Goal: Find specific page/section: Find specific page/section

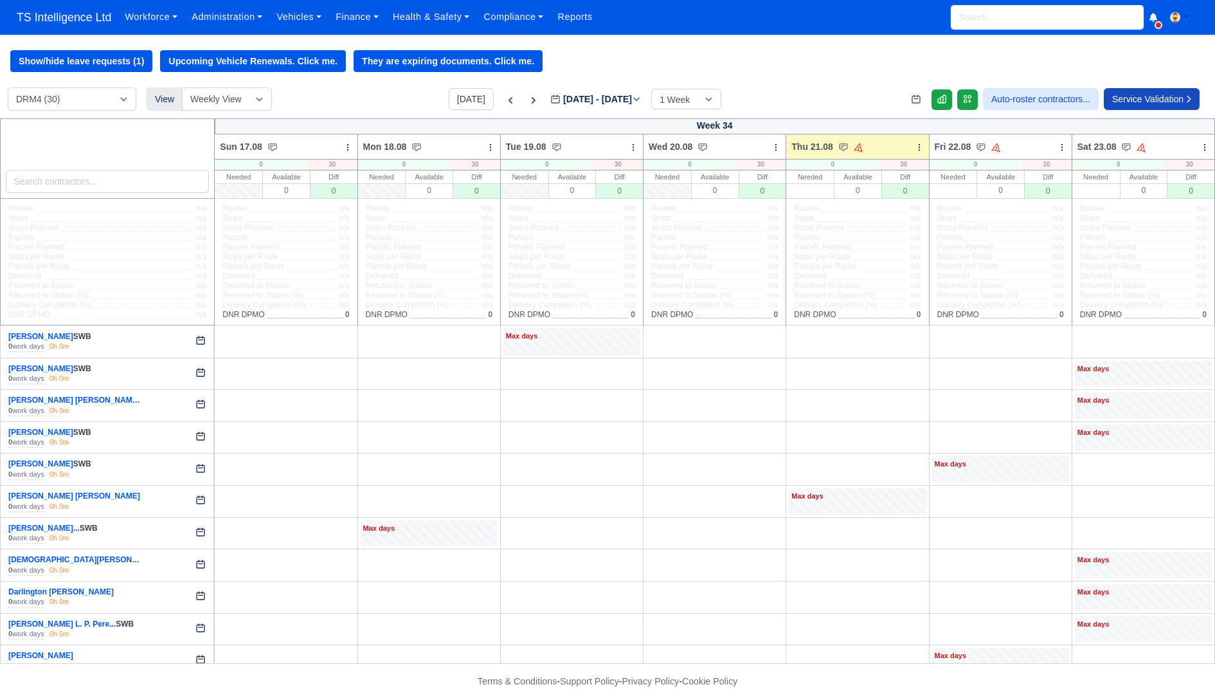
click at [1087, 17] on input "search" at bounding box center [1047, 17] width 193 height 24
type input "rodri"
click at [258, 19] on link "Administration" at bounding box center [227, 17] width 85 height 25
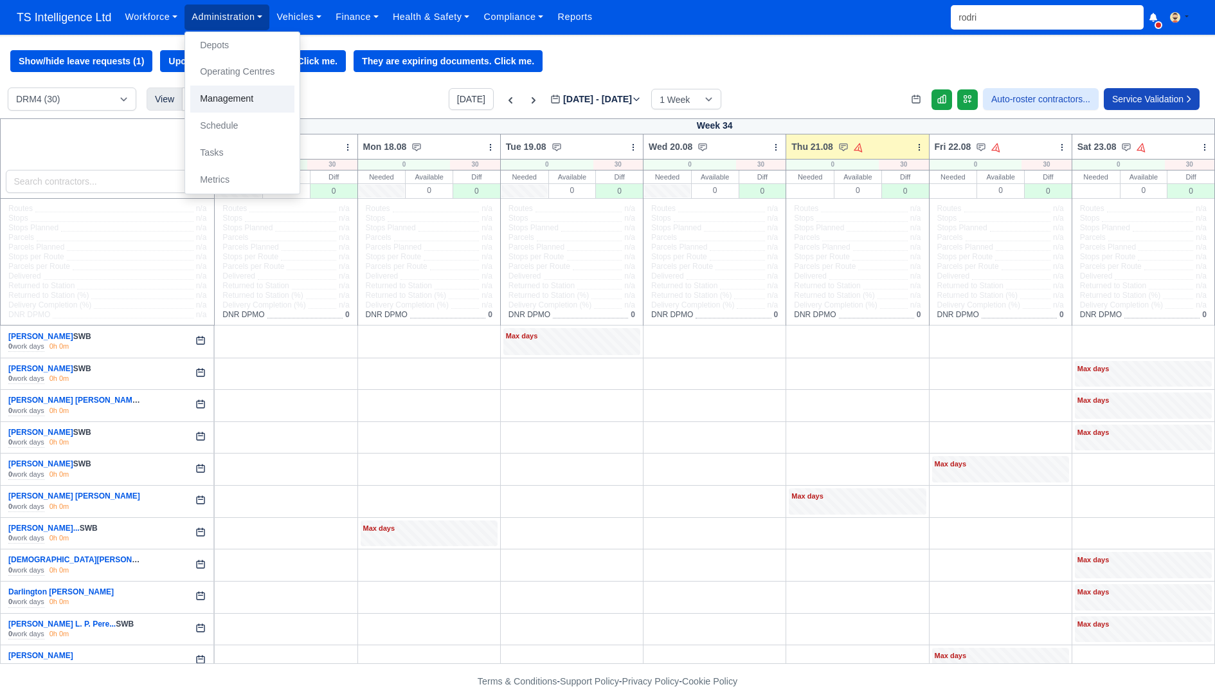
click at [248, 104] on link "Management" at bounding box center [242, 99] width 104 height 27
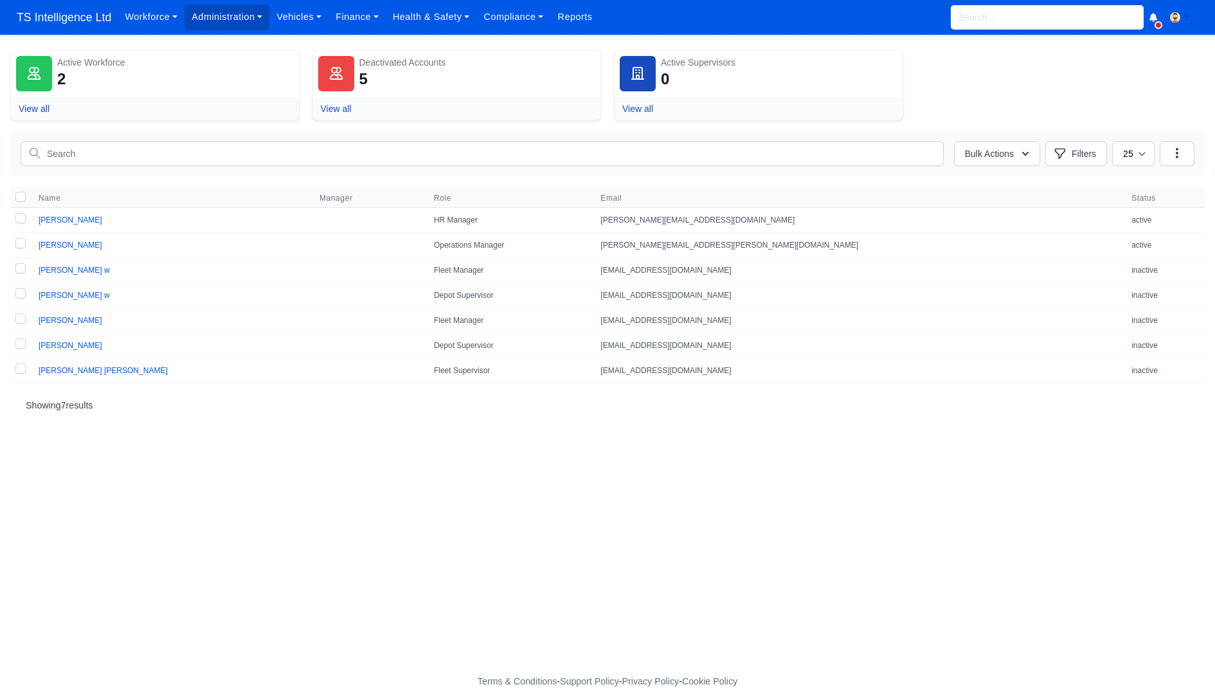
click at [82, 237] on td "[PERSON_NAME]" at bounding box center [171, 245] width 281 height 25
click at [77, 240] on link "[PERSON_NAME]" at bounding box center [71, 244] width 64 height 9
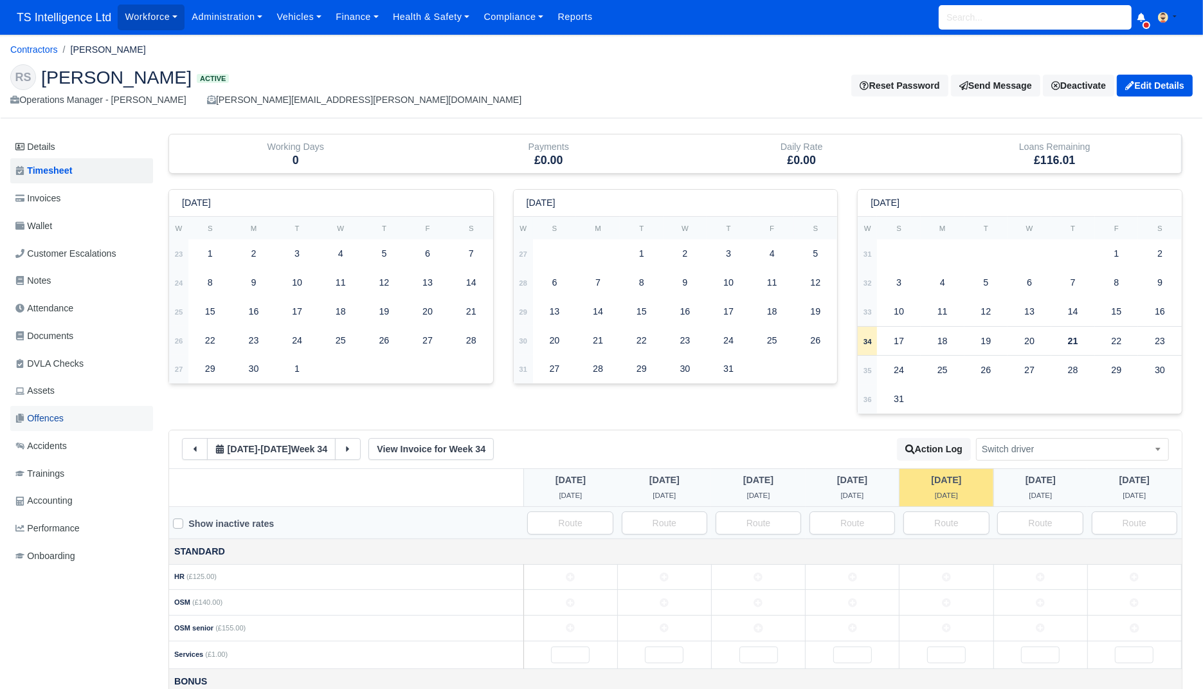
click at [81, 416] on link "Offences" at bounding box center [81, 418] width 143 height 25
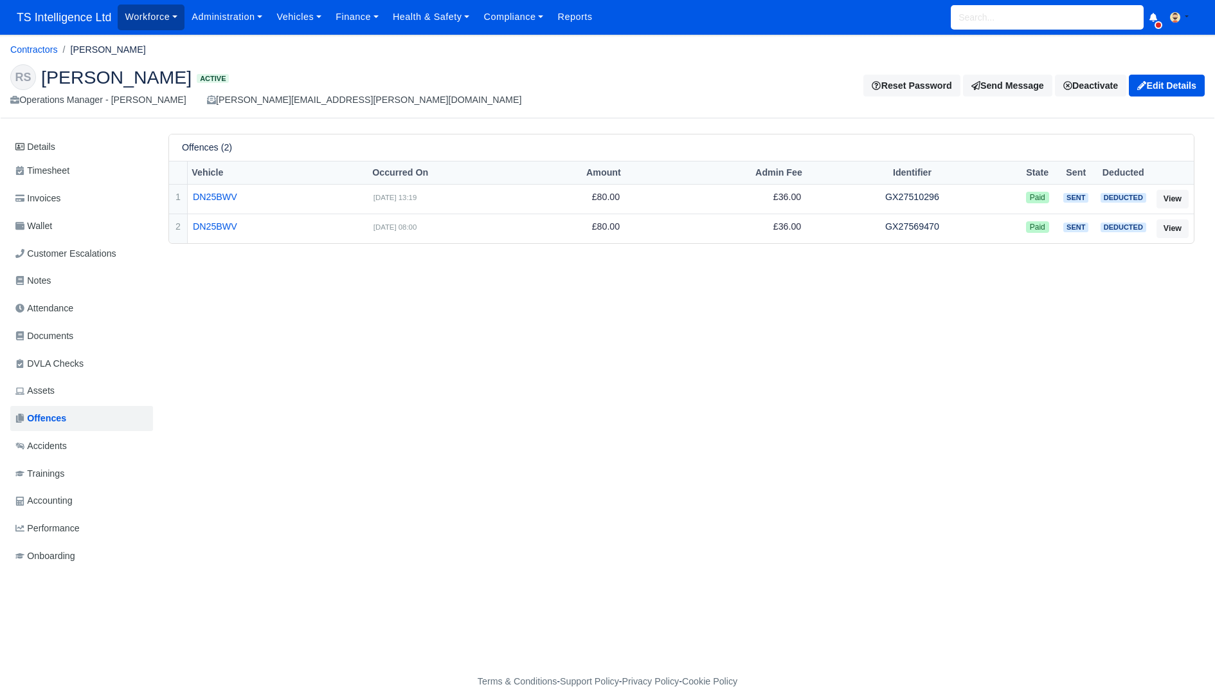
click at [139, 25] on link "Workforce" at bounding box center [151, 17] width 67 height 25
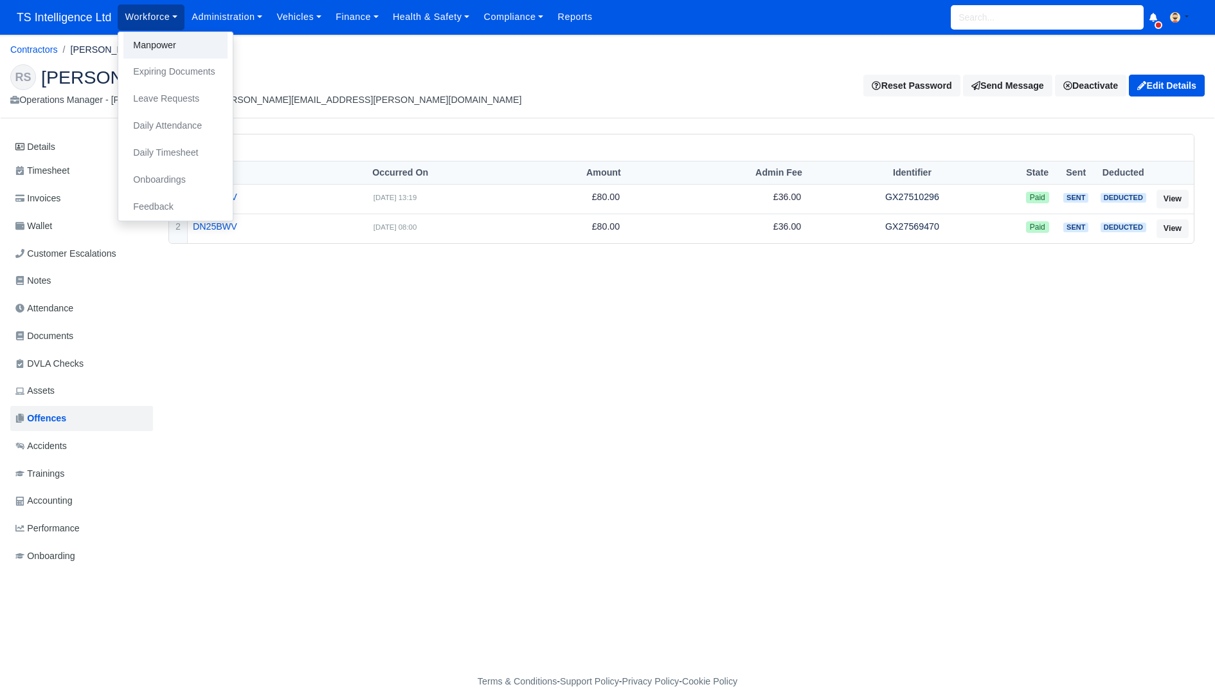
click at [140, 40] on link "Manpower" at bounding box center [175, 45] width 104 height 27
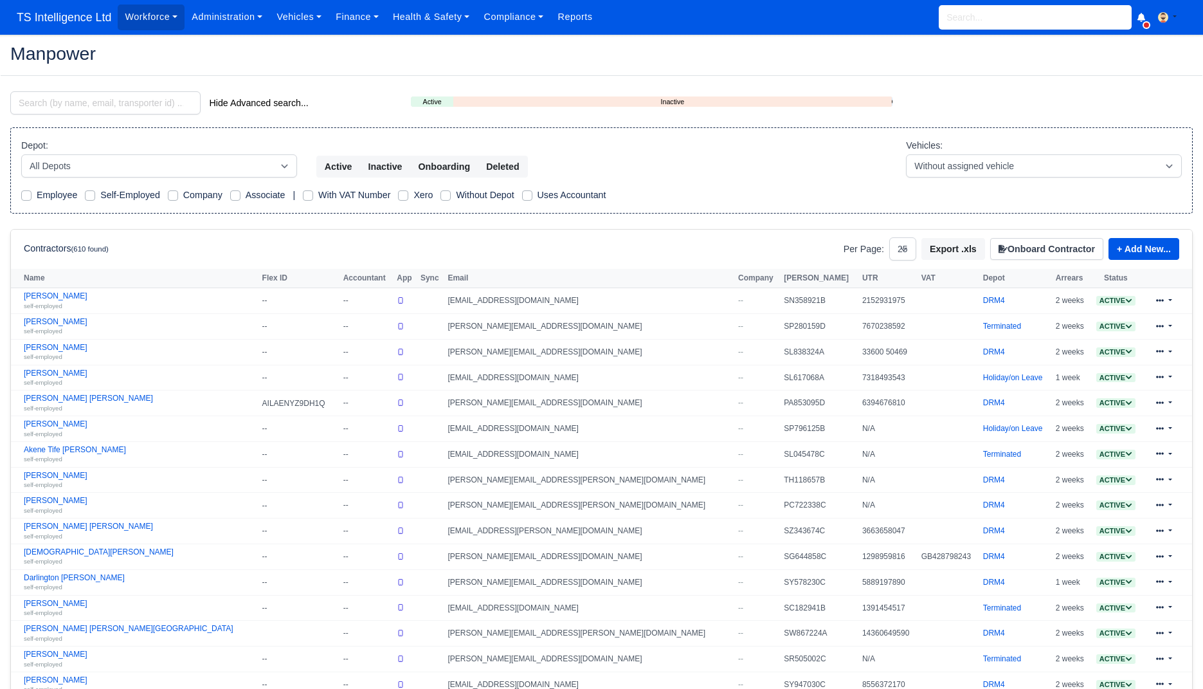
select select "25"
click at [128, 164] on select "All Depots DRM2 DRM4 DXW3 Holiday/on Leave Terminated" at bounding box center [159, 165] width 276 height 23
click at [138, 110] on input "search" at bounding box center [105, 102] width 190 height 23
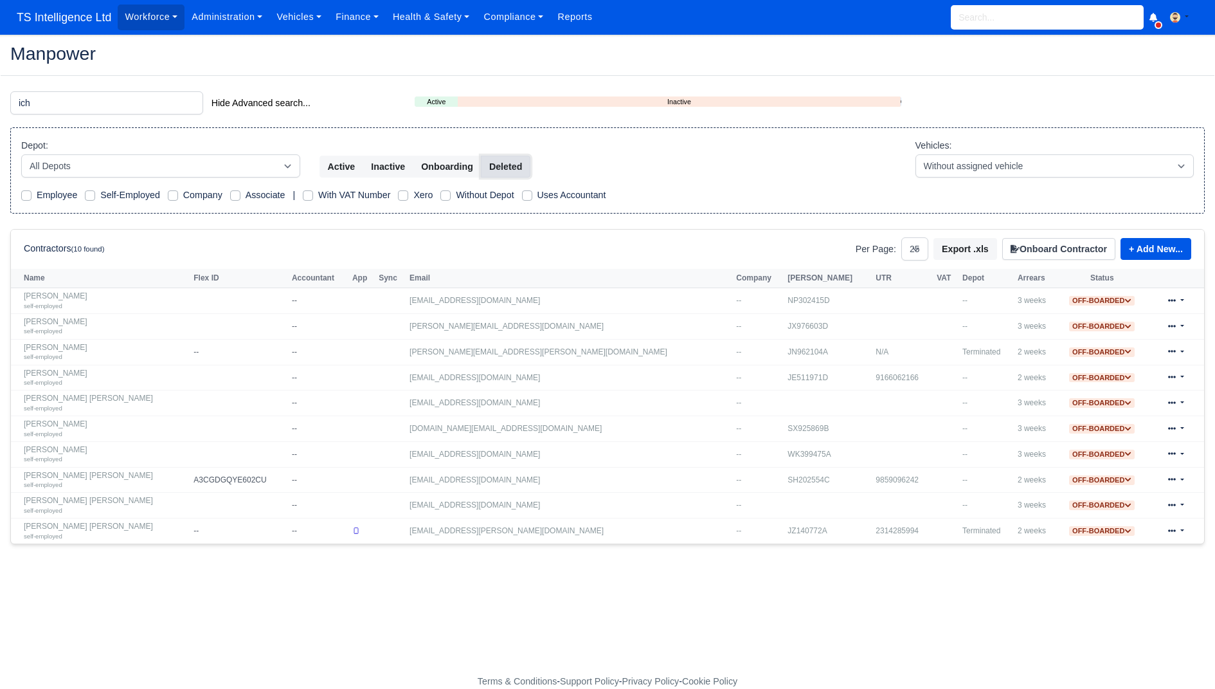
click at [527, 174] on button "Deleted" at bounding box center [506, 167] width 50 height 22
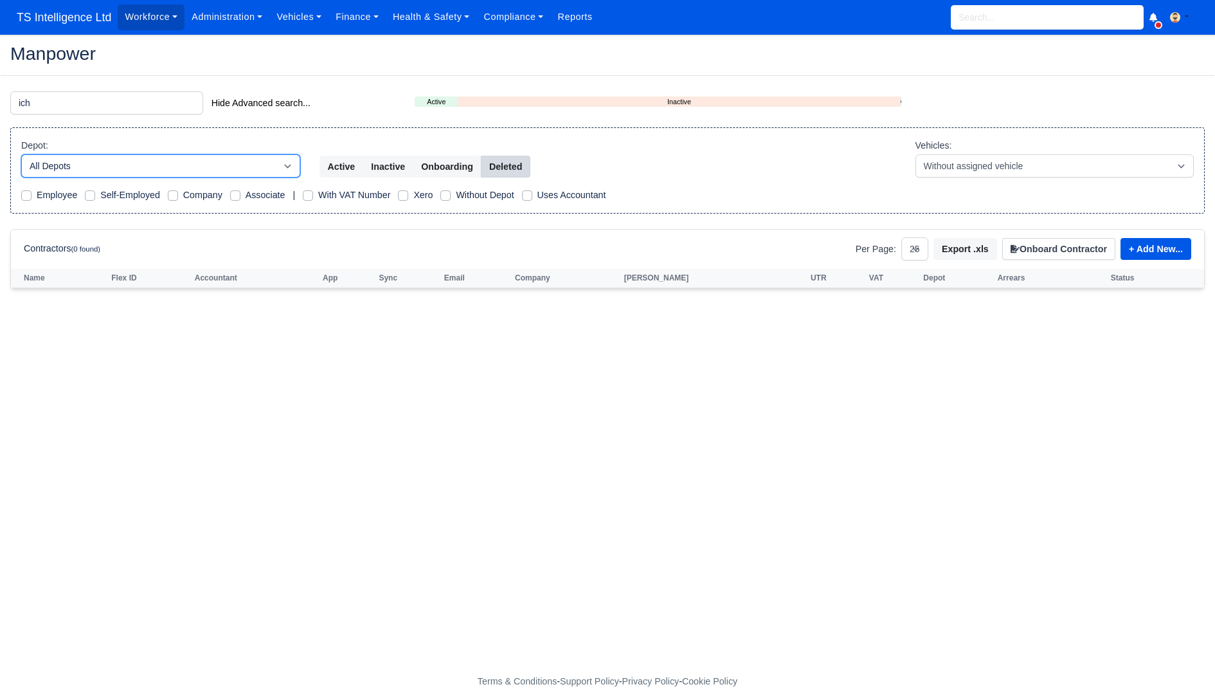
click at [117, 159] on select "All Depots DRM2 DRM4 DXW3 Holiday/on Leave Terminated" at bounding box center [160, 165] width 279 height 23
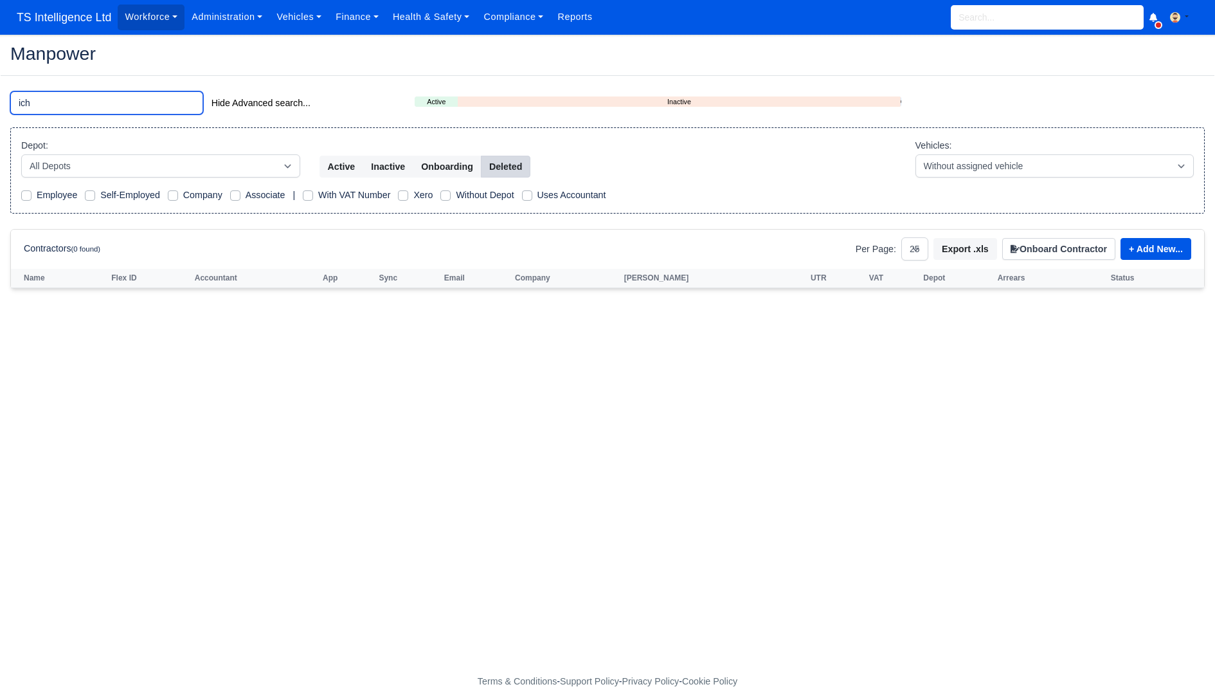
click at [116, 105] on input "ich" at bounding box center [106, 102] width 193 height 23
type input "i"
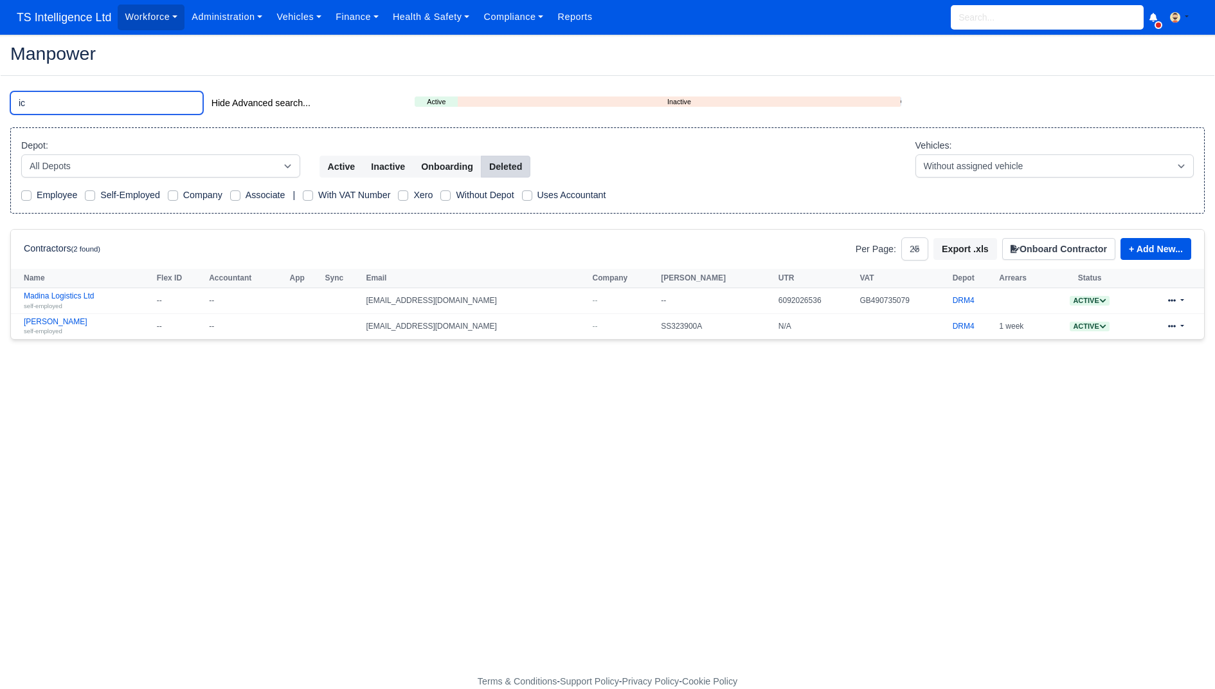
type input "i"
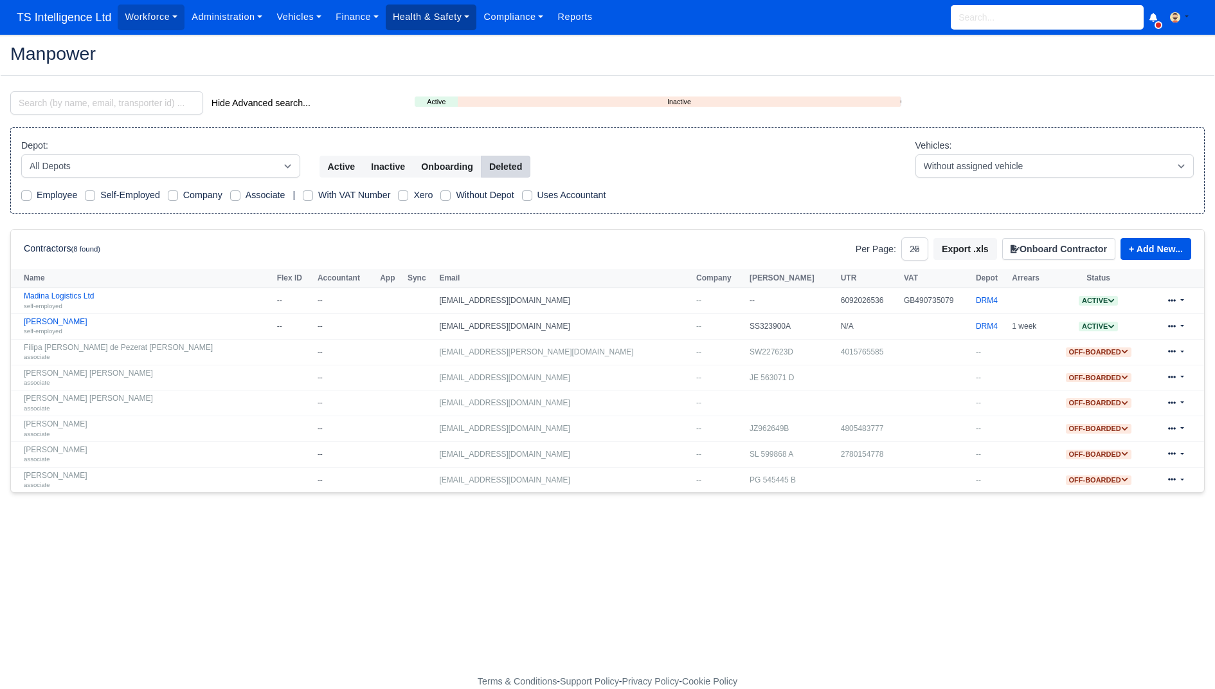
click at [471, 22] on link "Health & Safety" at bounding box center [431, 17] width 91 height 25
click at [518, 17] on link "Compliance" at bounding box center [513, 17] width 74 height 25
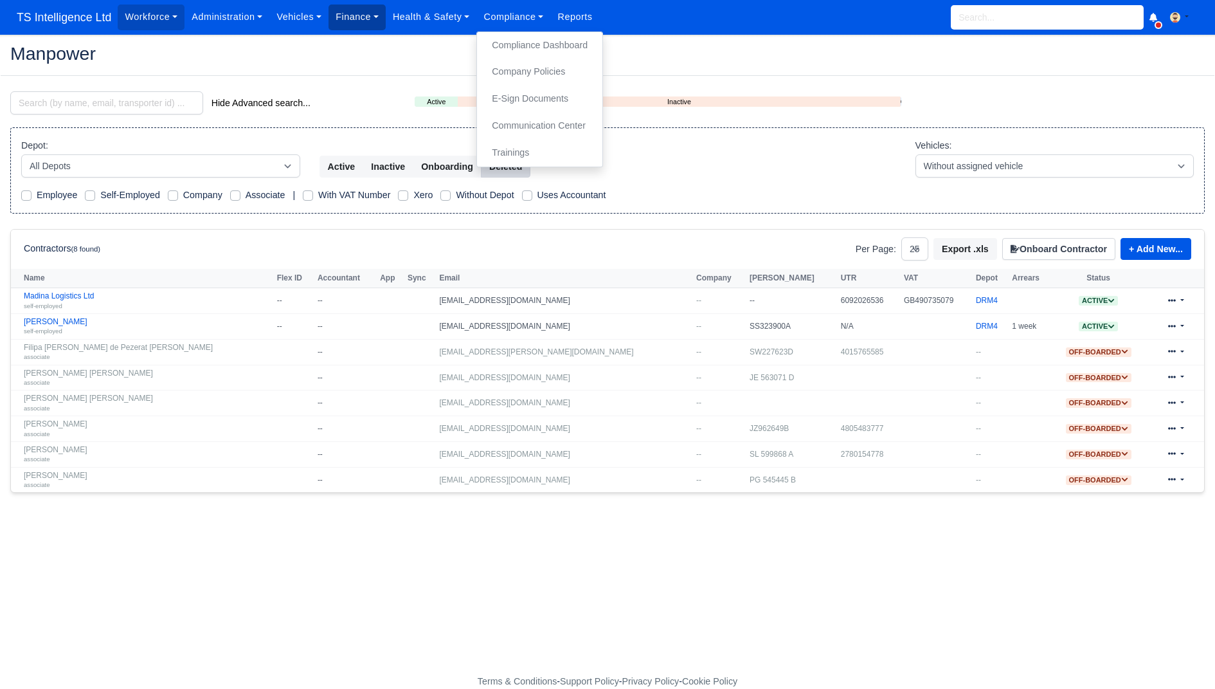
click at [386, 12] on link "Finance" at bounding box center [357, 17] width 57 height 25
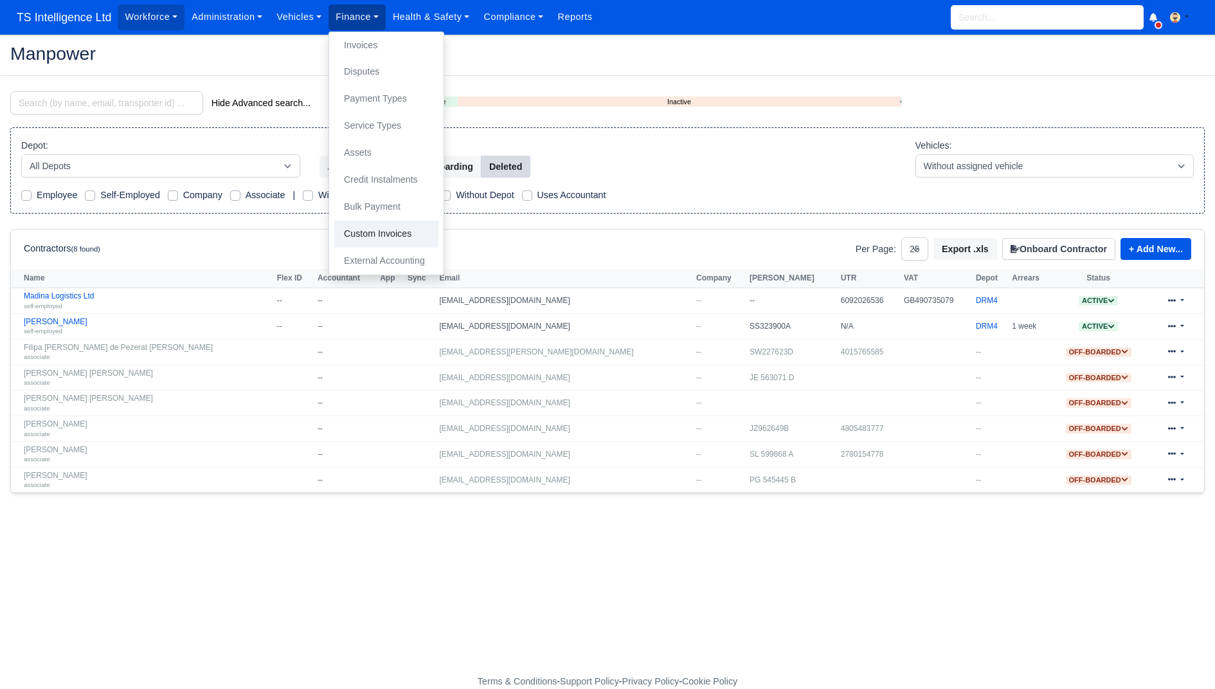
click at [404, 228] on link "Custom Invoices" at bounding box center [386, 234] width 104 height 27
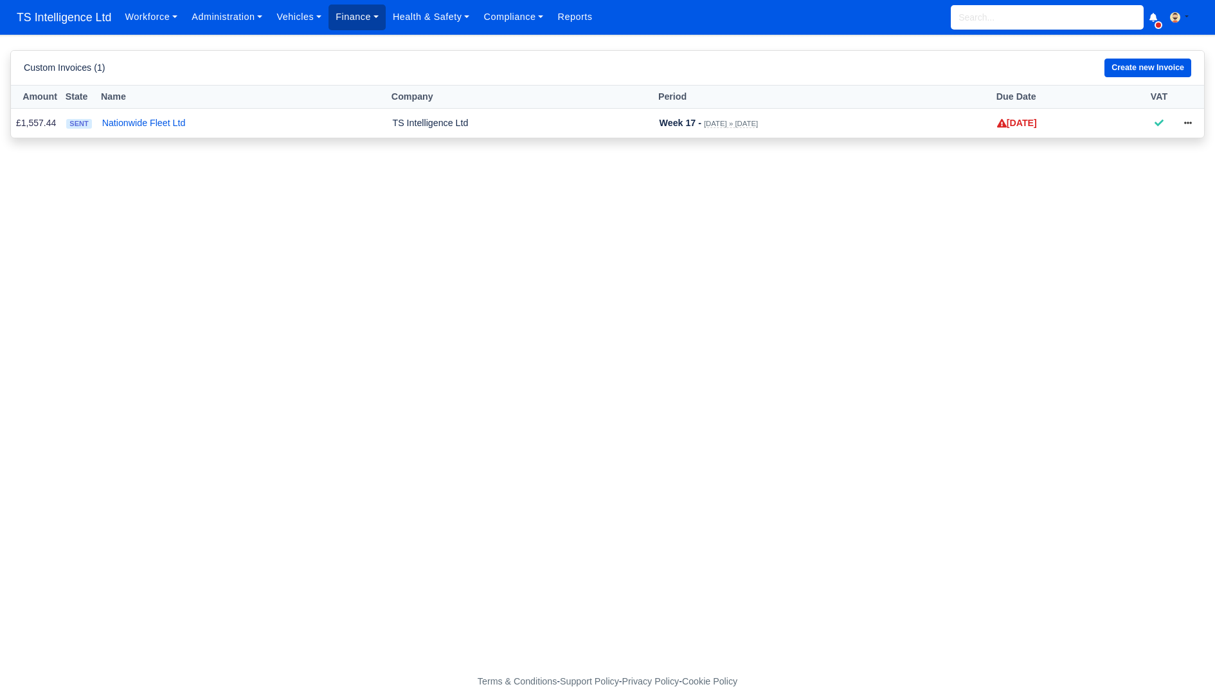
click at [361, 14] on link "Finance" at bounding box center [357, 17] width 57 height 25
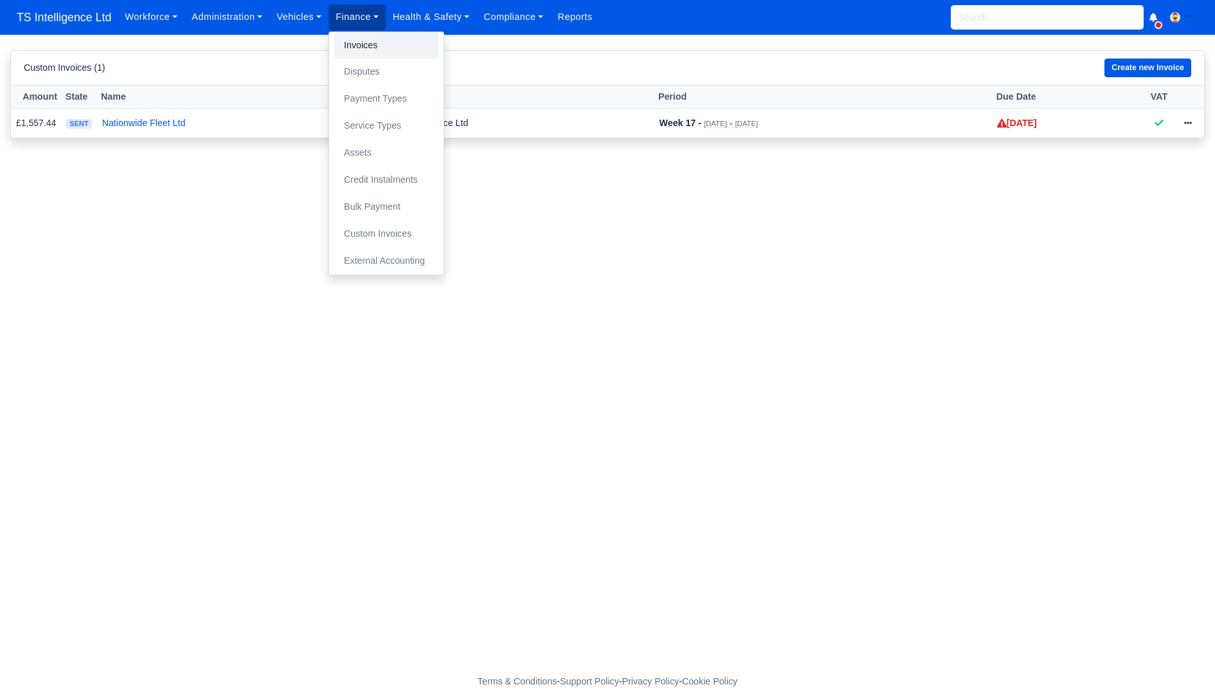
click at [361, 36] on link "Invoices" at bounding box center [386, 45] width 104 height 27
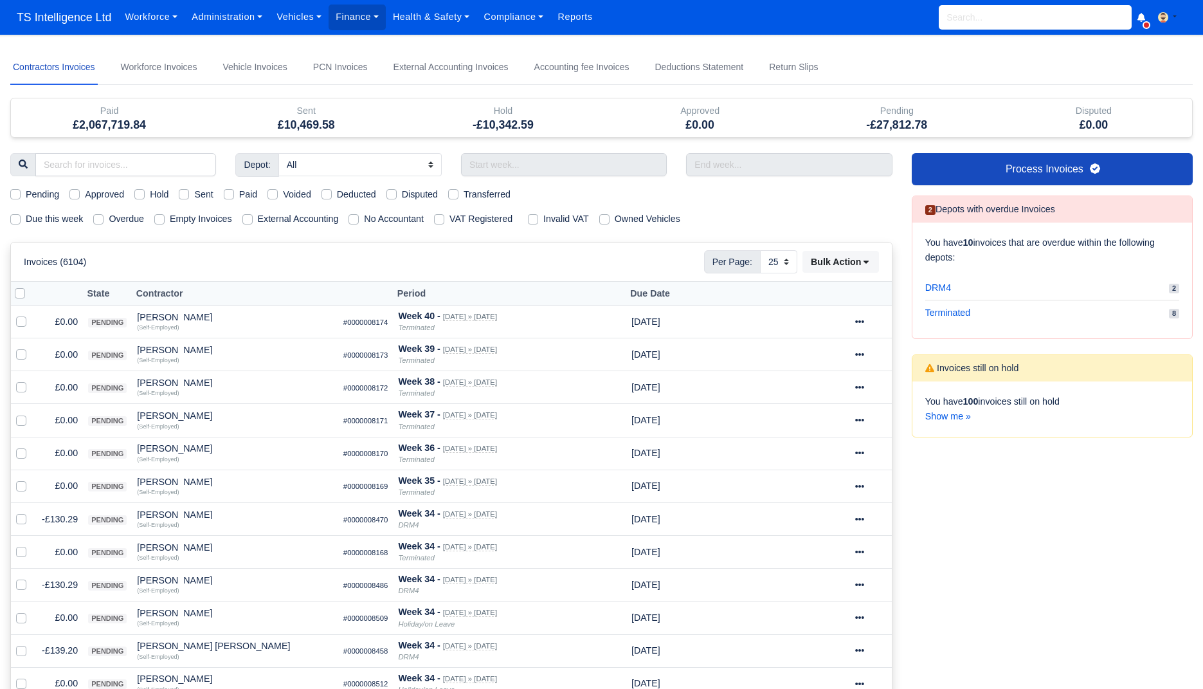
select select "25"
click at [1009, 19] on input "search" at bounding box center [1035, 17] width 193 height 24
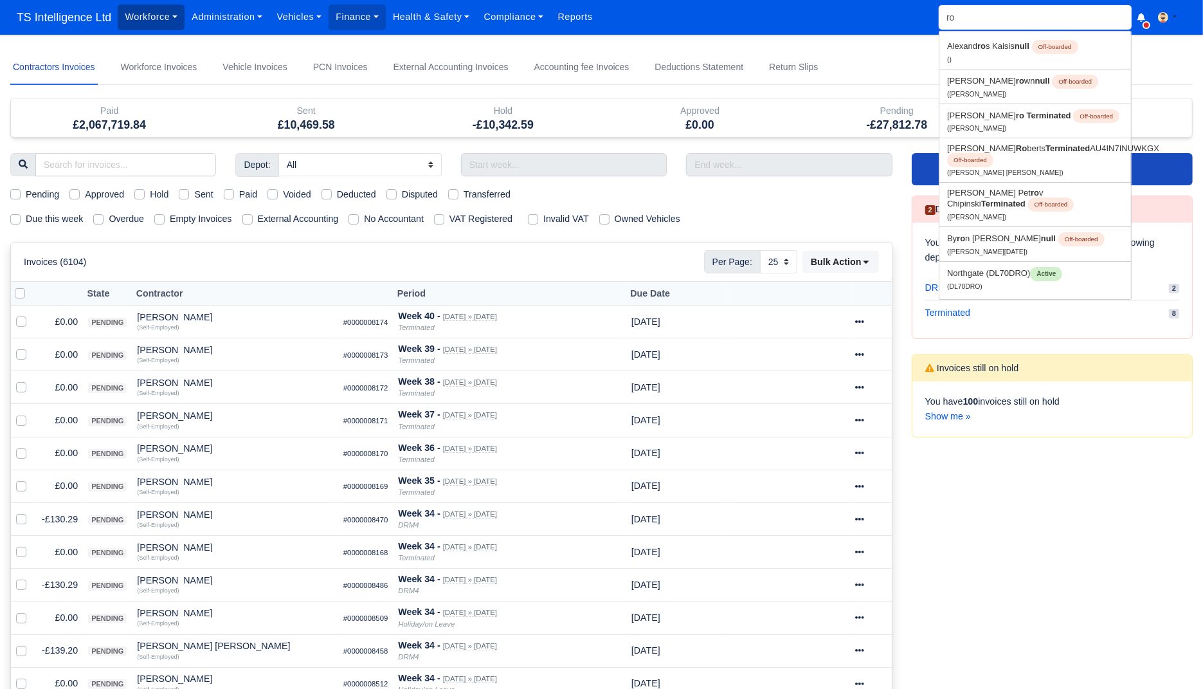
type input "ro"
click at [132, 19] on link "Workforce" at bounding box center [151, 17] width 67 height 25
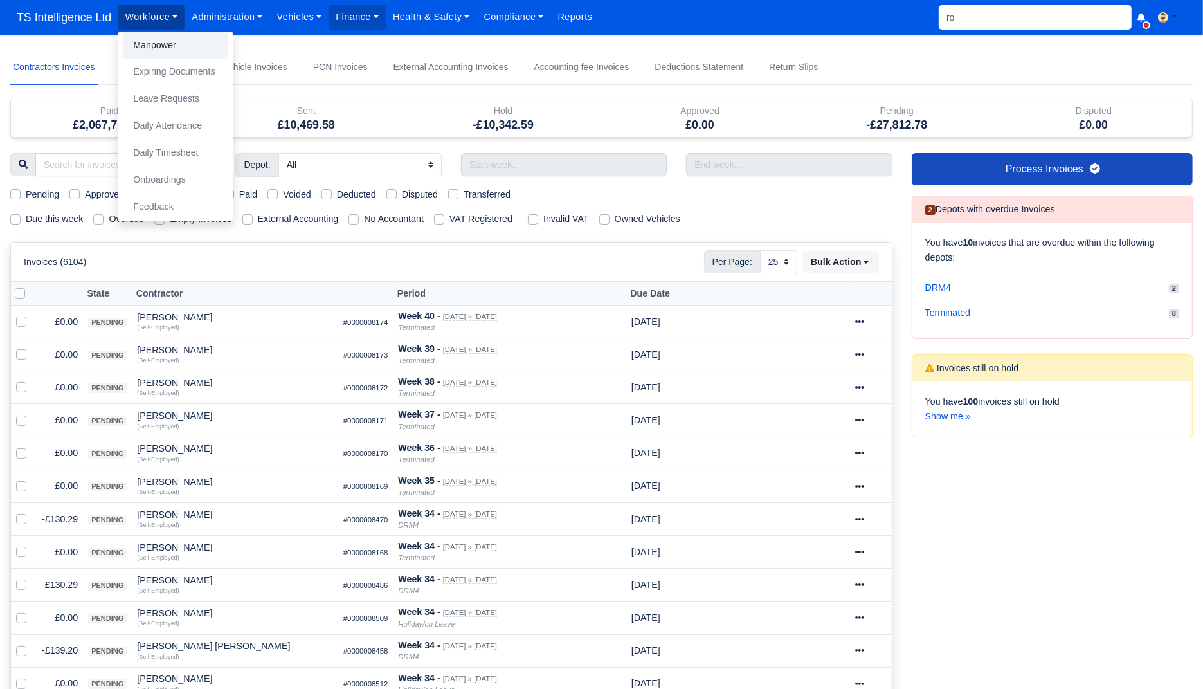
click at [143, 45] on link "Manpower" at bounding box center [175, 45] width 104 height 27
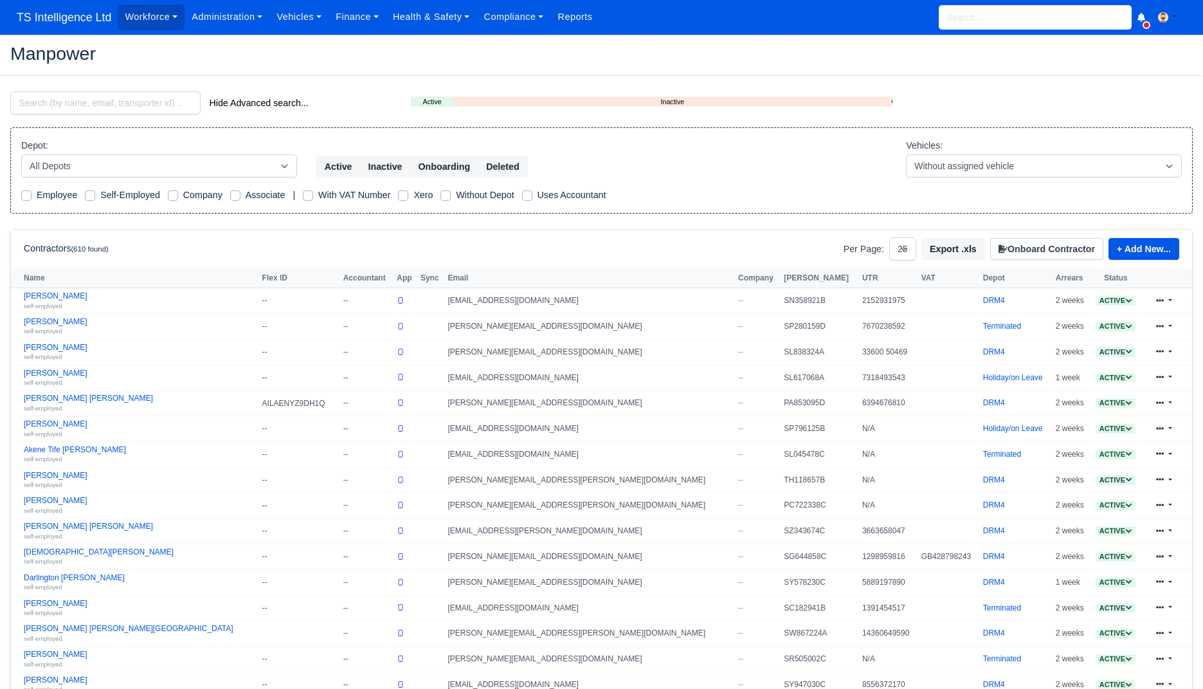
select select "25"
click at [177, 159] on select "All Depots DRM2 DRM4 DXW3 Holiday/on Leave Terminated" at bounding box center [159, 165] width 276 height 23
click at [140, 112] on input "search" at bounding box center [105, 102] width 190 height 23
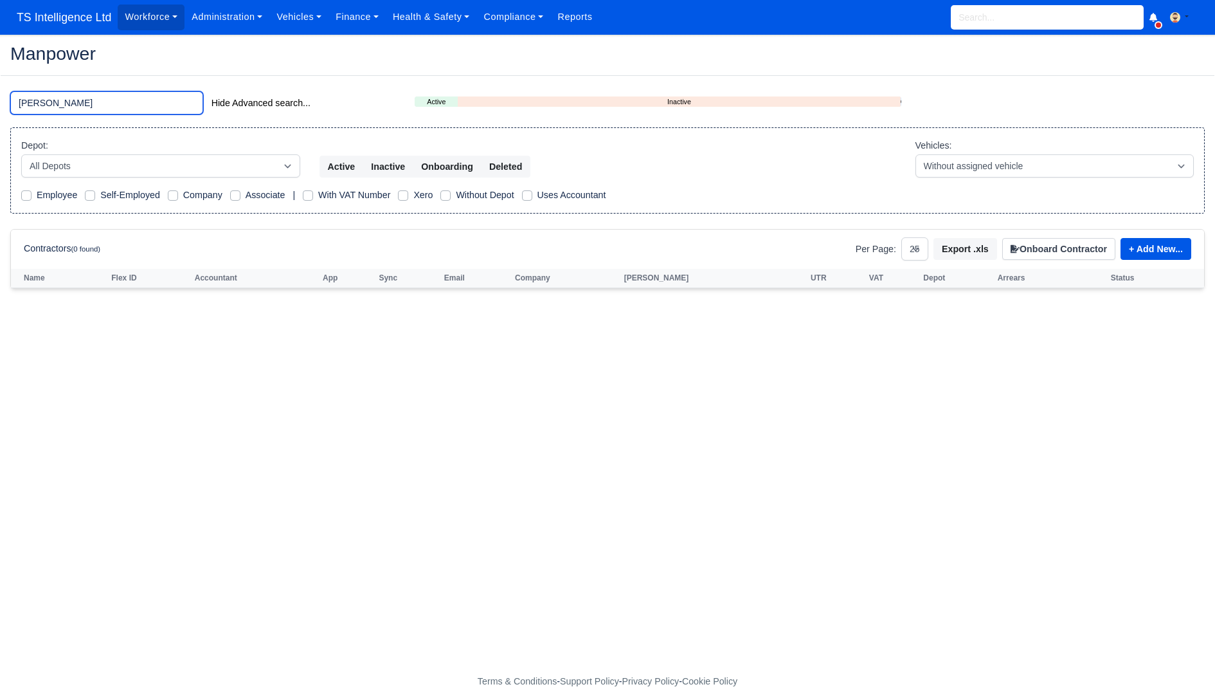
type input "[PERSON_NAME]"
click at [242, 22] on link "Administration" at bounding box center [227, 17] width 85 height 25
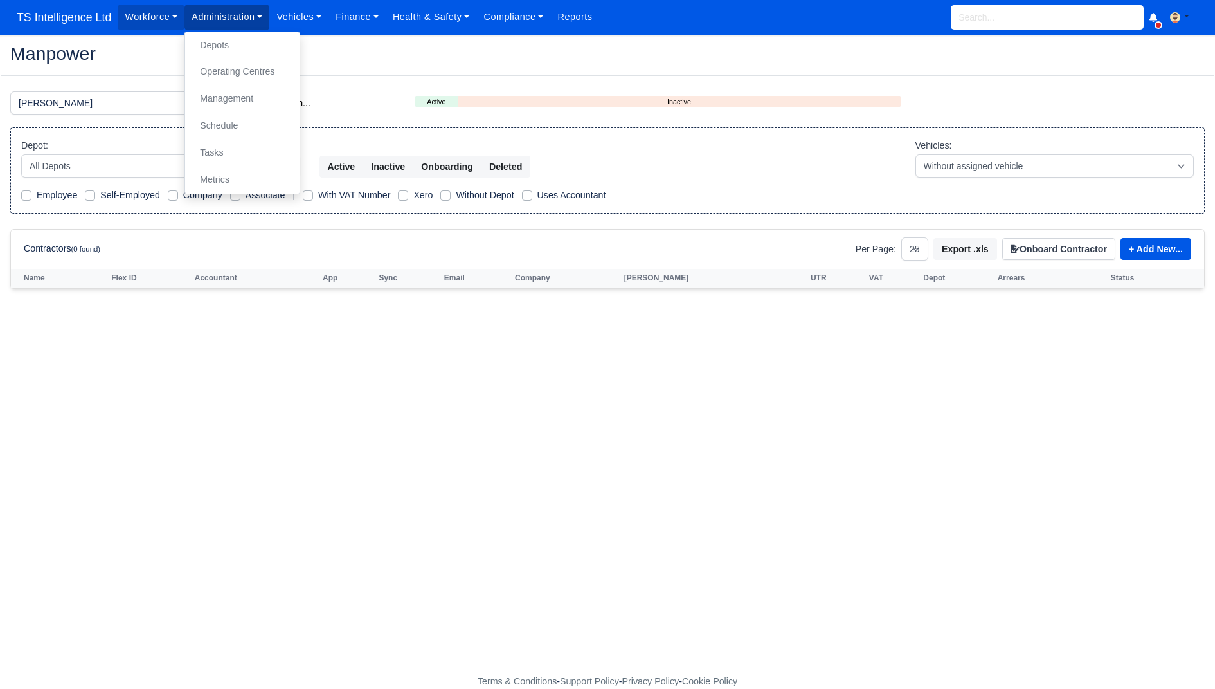
click at [232, 22] on link "Administration" at bounding box center [227, 17] width 85 height 25
click at [215, 20] on link "Administration" at bounding box center [227, 17] width 85 height 25
click at [216, 42] on link "Depots" at bounding box center [242, 45] width 104 height 27
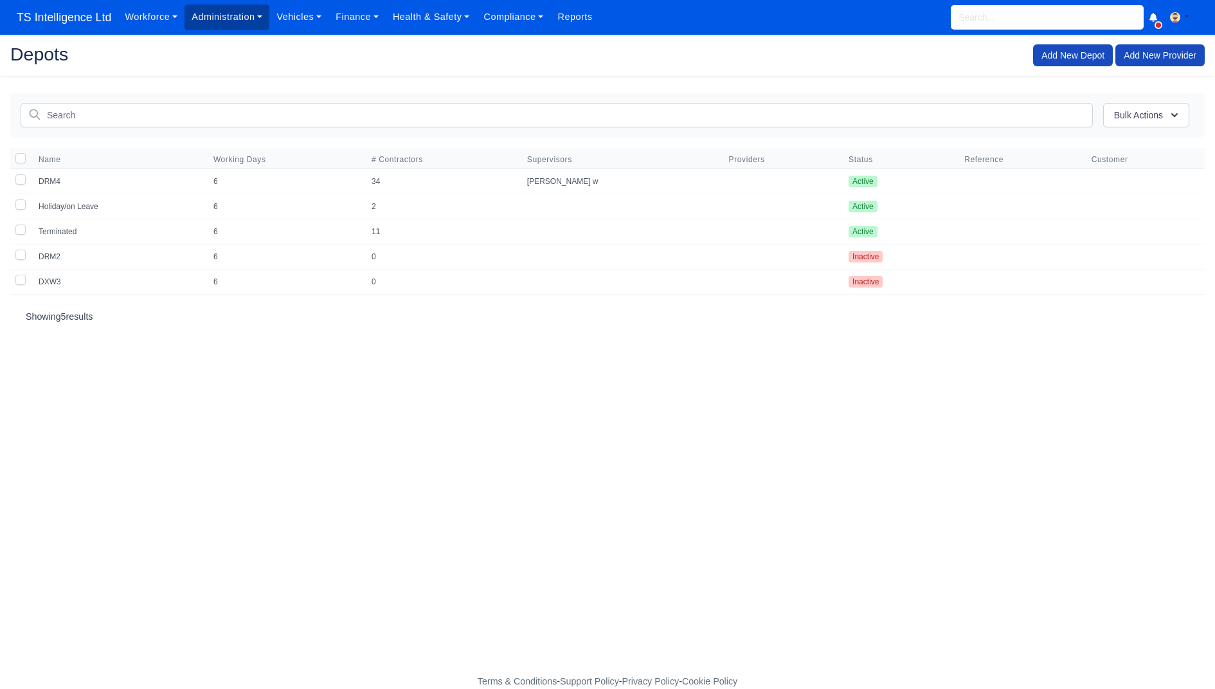
click at [212, 26] on link "Administration" at bounding box center [227, 17] width 85 height 25
click at [228, 100] on link "Management" at bounding box center [242, 99] width 104 height 27
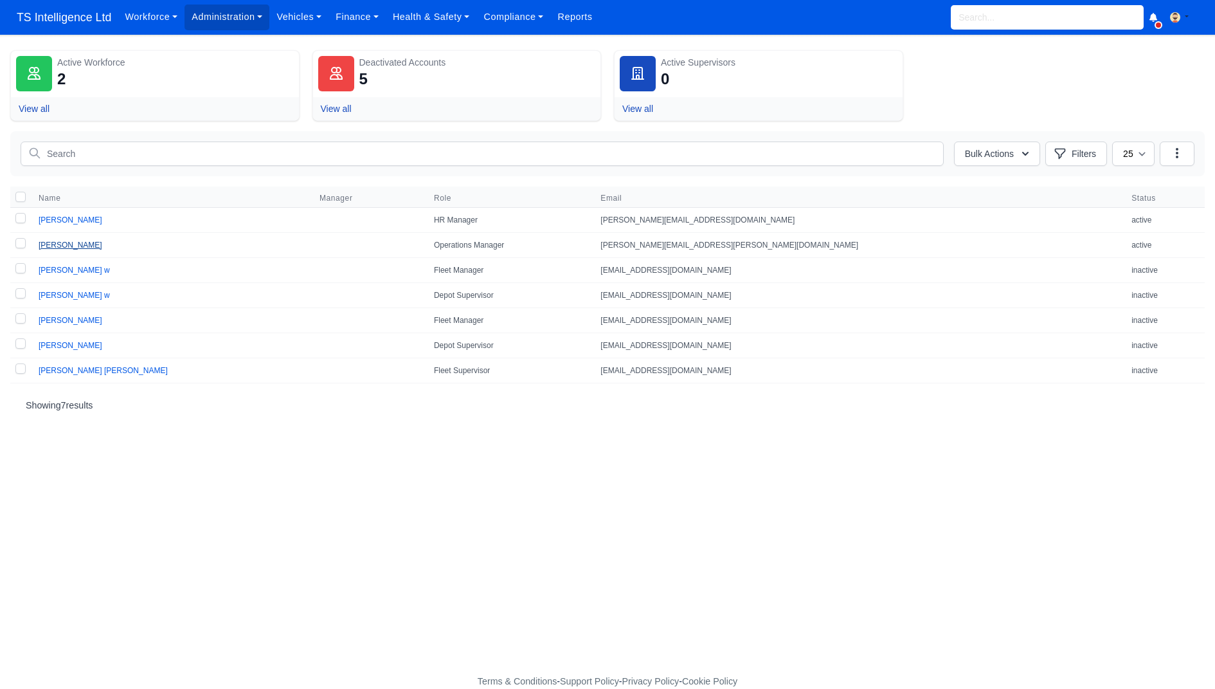
click at [82, 242] on link "[PERSON_NAME]" at bounding box center [71, 244] width 64 height 9
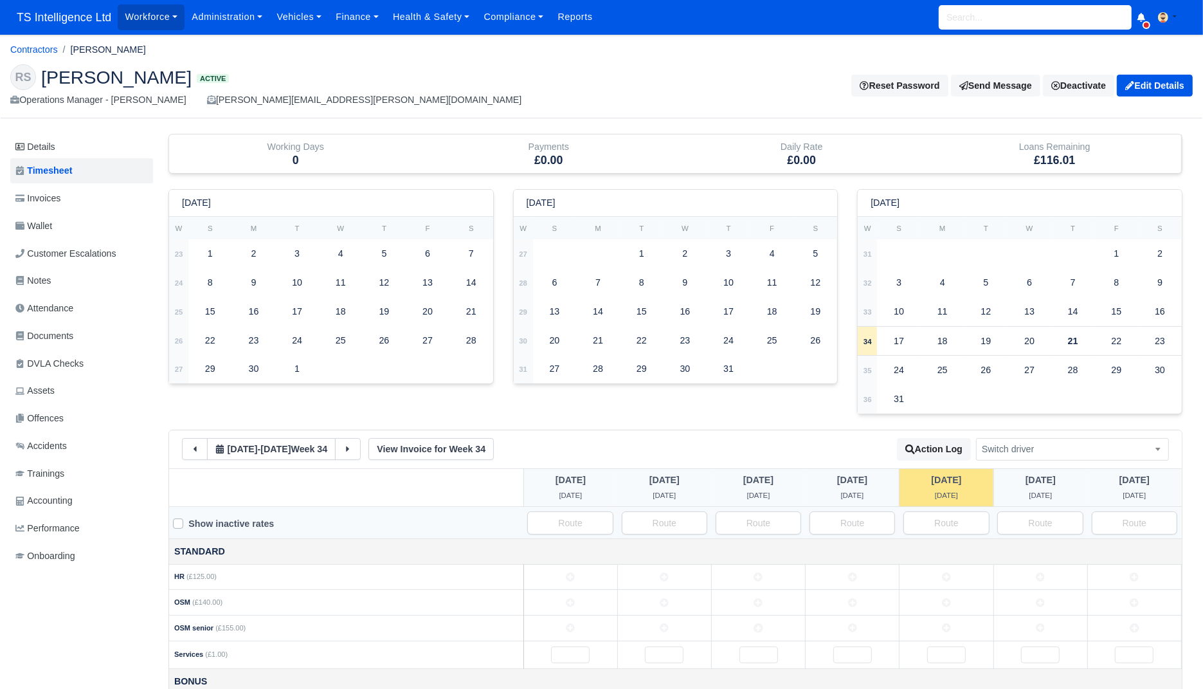
click at [1157, 97] on div "RS [PERSON_NAME] Active Operations Manager - [PERSON_NAME] [PERSON_NAME][EMAIL_…" at bounding box center [602, 86] width 1202 height 64
click at [1161, 93] on link "Edit Details" at bounding box center [1155, 86] width 76 height 22
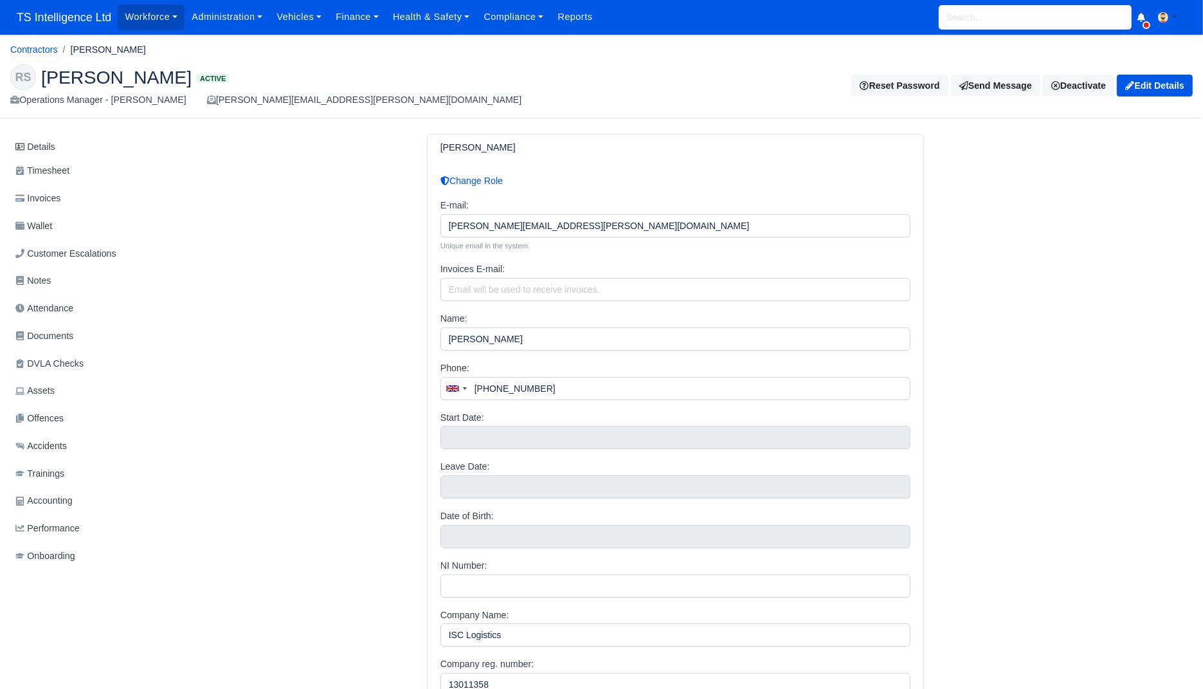
scroll to position [8, 0]
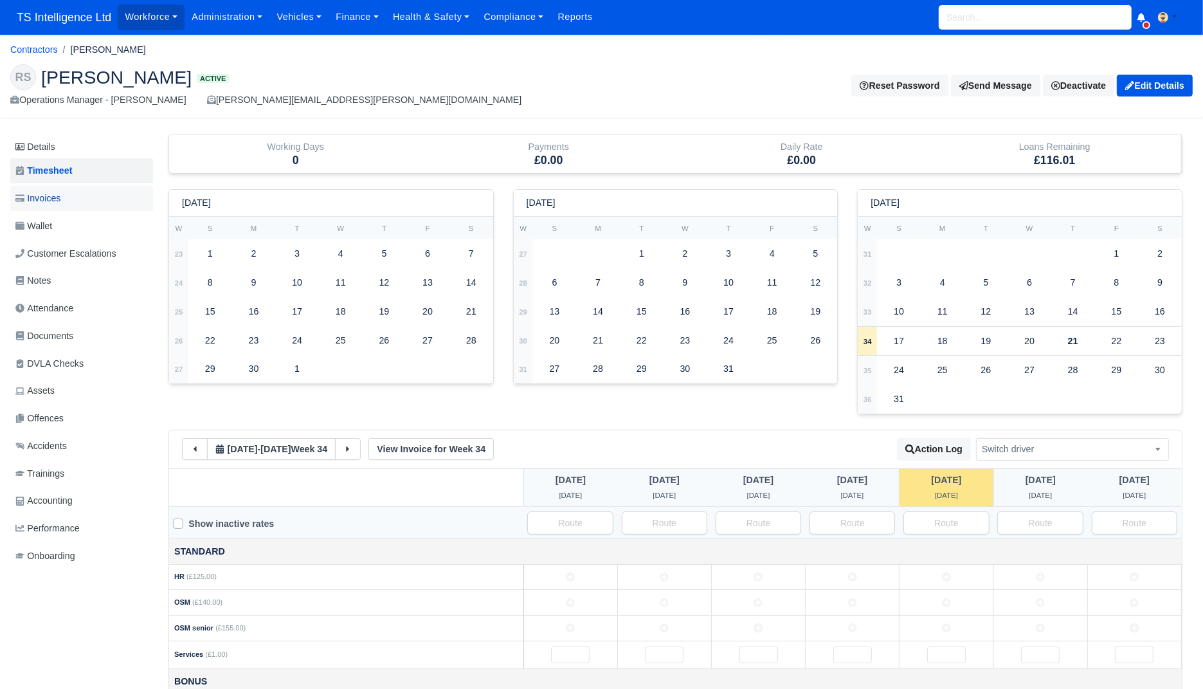
click at [55, 201] on span "Invoices" at bounding box center [37, 198] width 45 height 15
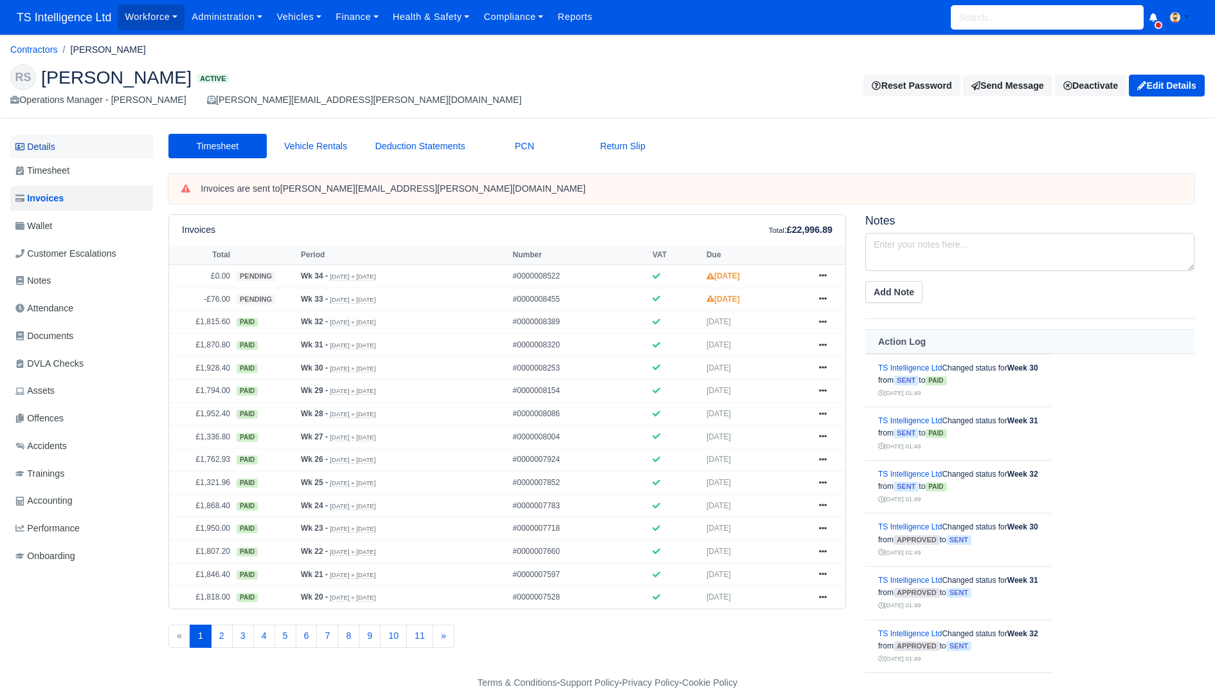
click at [24, 149] on link "Details" at bounding box center [81, 147] width 143 height 24
